Goal: Task Accomplishment & Management: Manage account settings

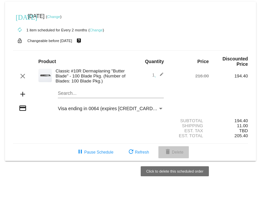
click at [177, 150] on span "delete Delete" at bounding box center [174, 152] width 20 height 5
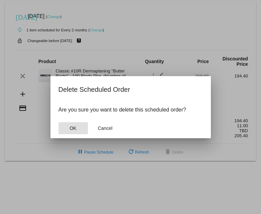
click at [71, 125] on button "OK" at bounding box center [72, 128] width 29 height 12
